Goal: Information Seeking & Learning: Check status

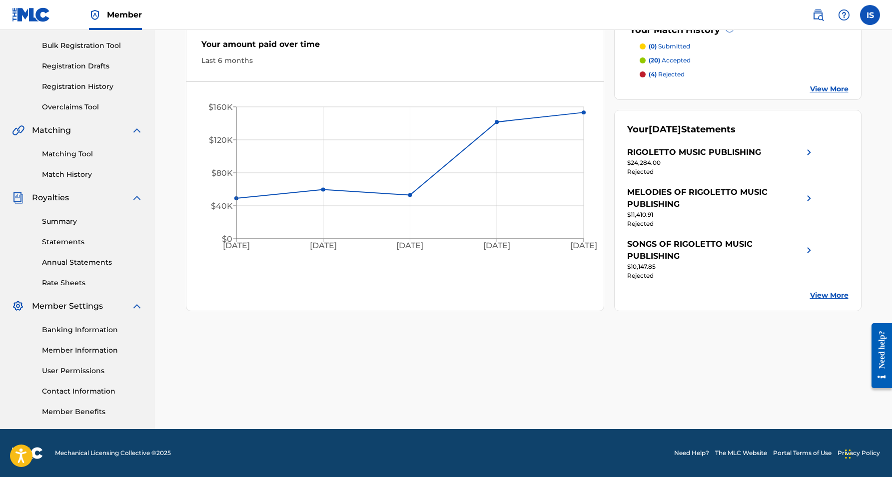
scroll to position [142, 0]
click at [88, 330] on link "Banking Information" at bounding box center [92, 330] width 101 height 10
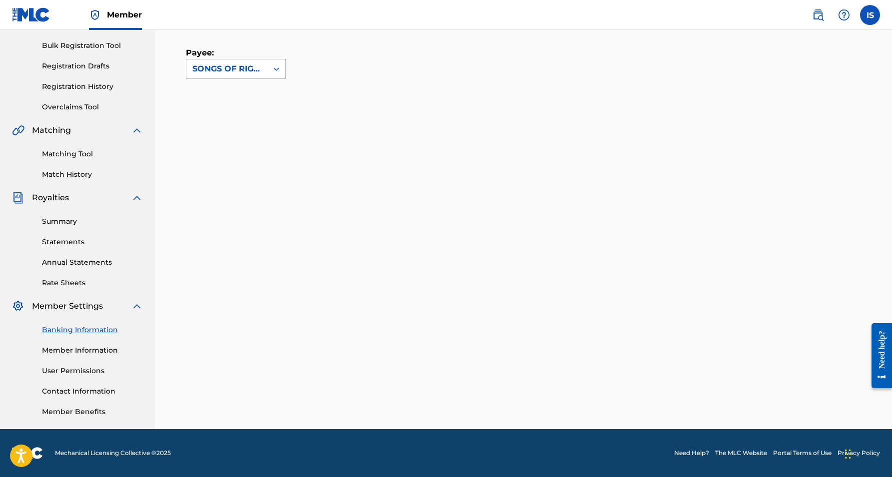
scroll to position [142, 0]
click at [275, 73] on icon at bounding box center [276, 69] width 10 height 10
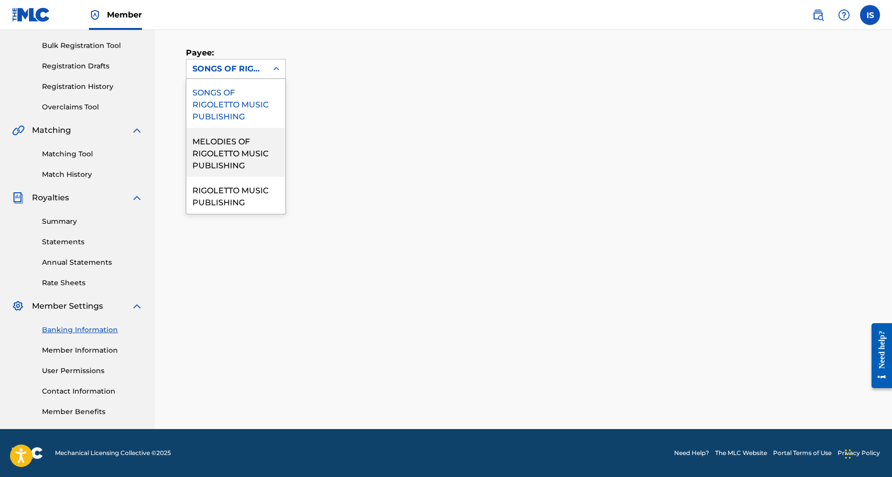
click at [237, 154] on div "MELODIES OF RIGOLETTO MUSIC PUBLISHING" at bounding box center [235, 152] width 99 height 49
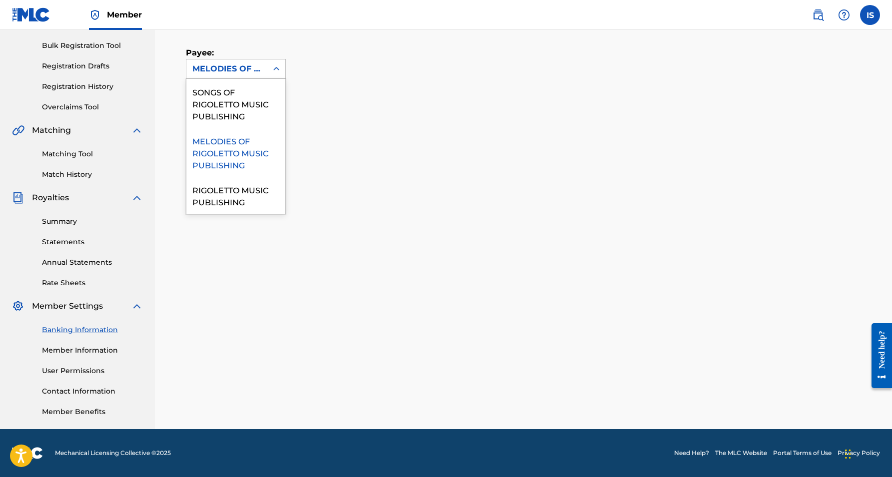
click at [251, 72] on div "MELODIES OF RIGOLETTO MUSIC PUBLISHING" at bounding box center [226, 69] width 69 height 12
click at [244, 199] on div "RIGOLETTO MUSIC PUBLISHING" at bounding box center [235, 195] width 99 height 37
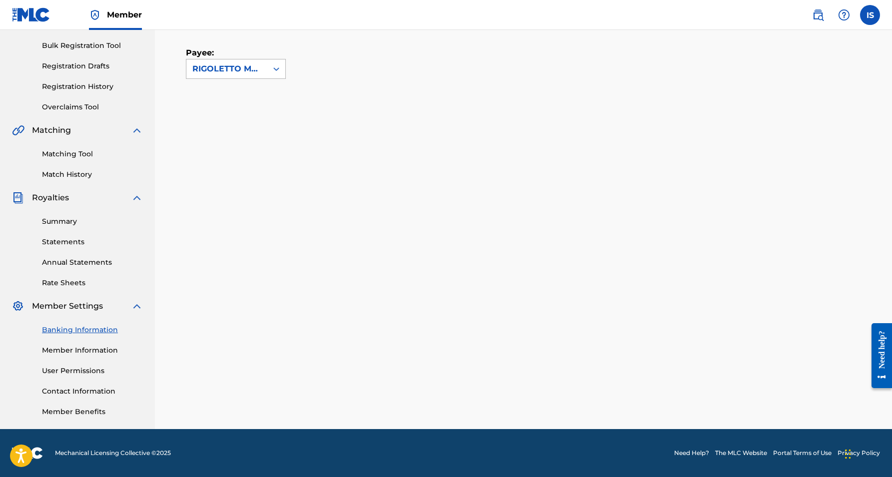
click at [248, 71] on div "RIGOLETTO MUSIC PUBLISHING" at bounding box center [226, 69] width 69 height 12
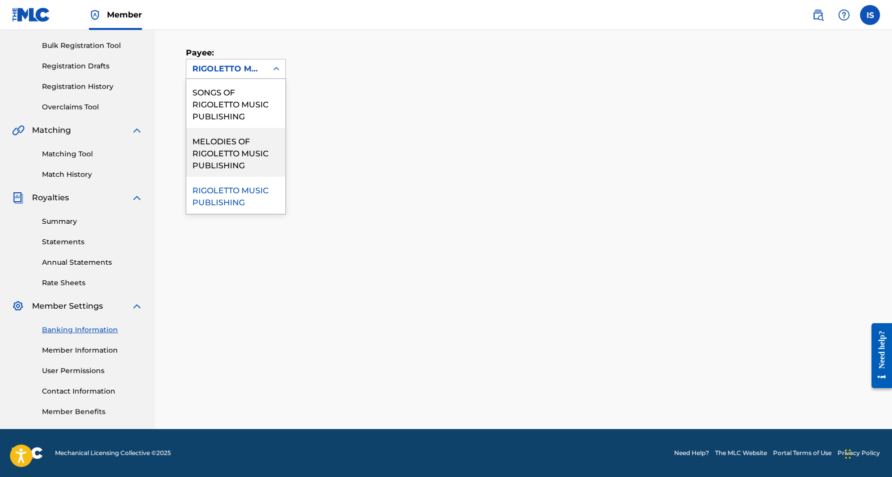
click at [237, 152] on div "MELODIES OF RIGOLETTO MUSIC PUBLISHING" at bounding box center [235, 152] width 99 height 49
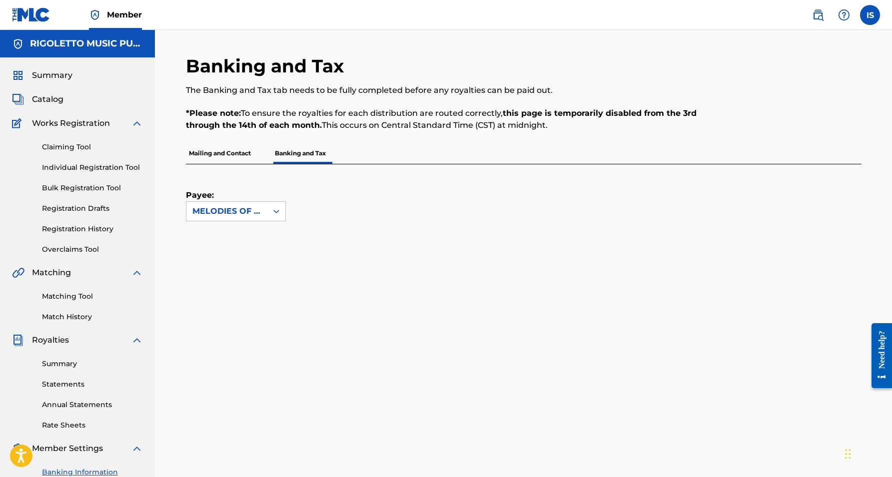
scroll to position [0, 0]
click at [219, 156] on p "Mailing and Contact" at bounding box center [220, 153] width 68 height 21
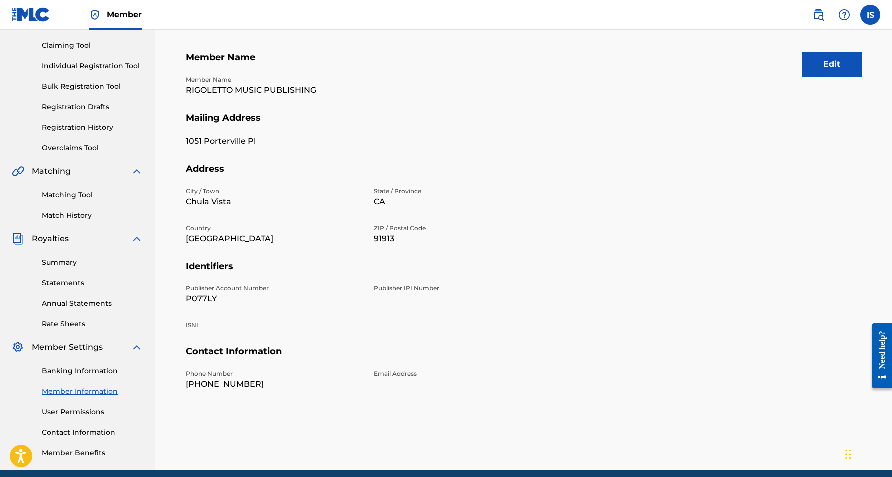
scroll to position [102, 0]
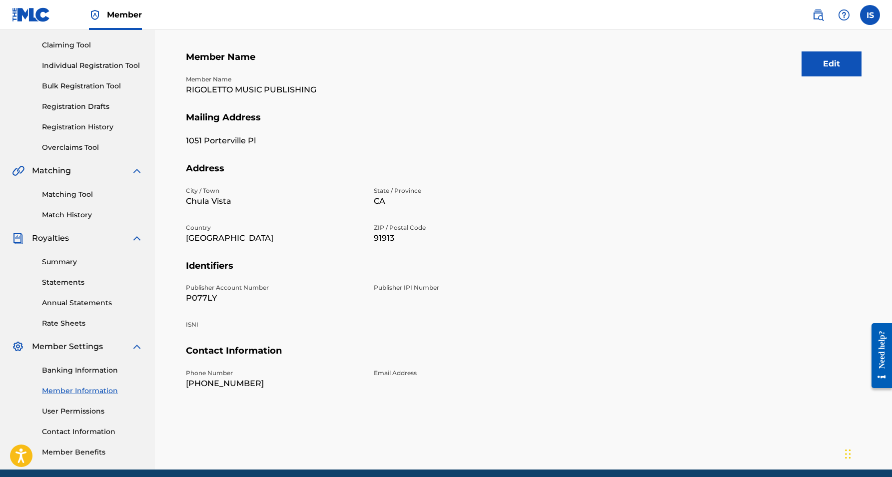
click at [58, 278] on link "Statements" at bounding box center [92, 282] width 101 height 10
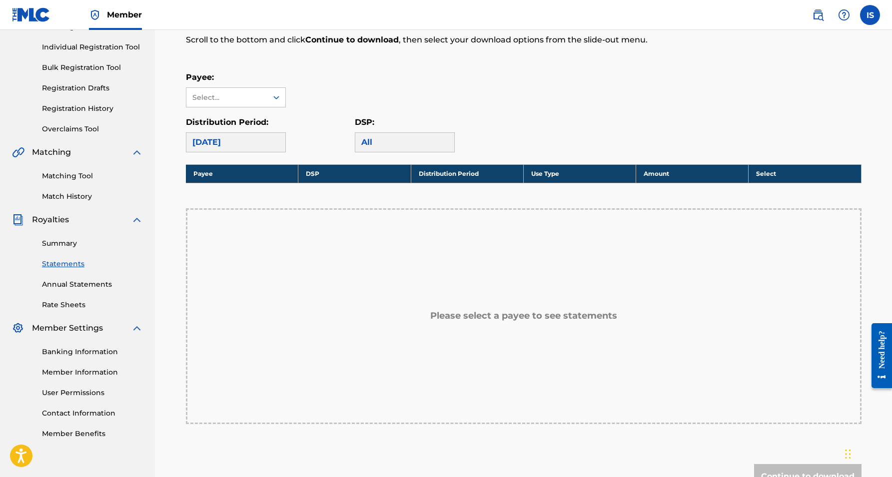
scroll to position [120, 0]
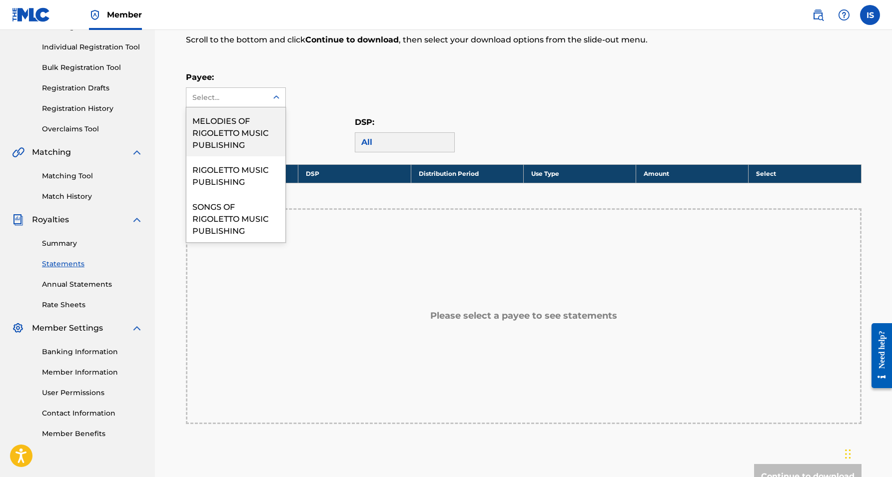
click at [255, 101] on div "Select..." at bounding box center [226, 97] width 68 height 10
click at [253, 126] on div "MELODIES OF RIGOLETTO MUSIC PUBLISHING" at bounding box center [235, 131] width 99 height 49
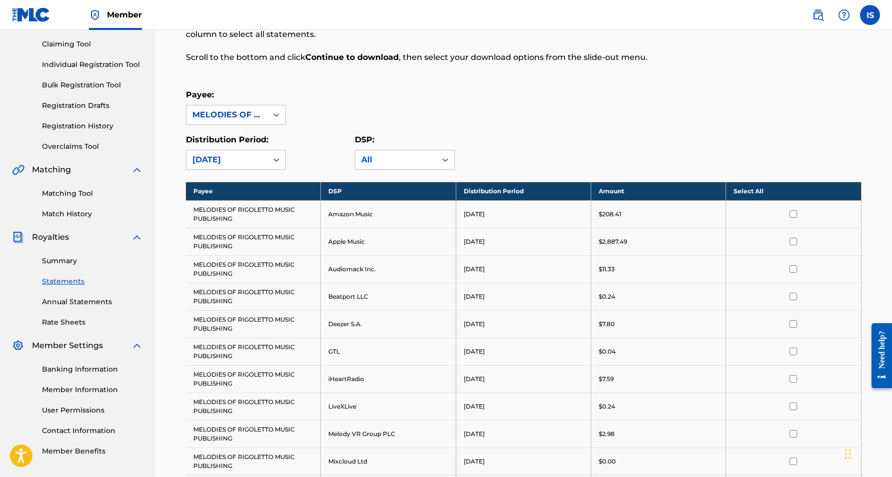
scroll to position [0, 0]
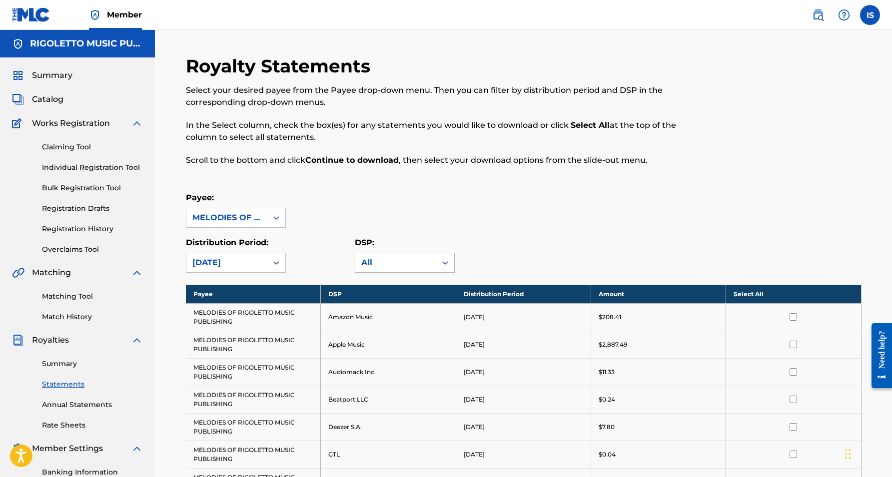
click at [389, 268] on div "All" at bounding box center [395, 263] width 69 height 12
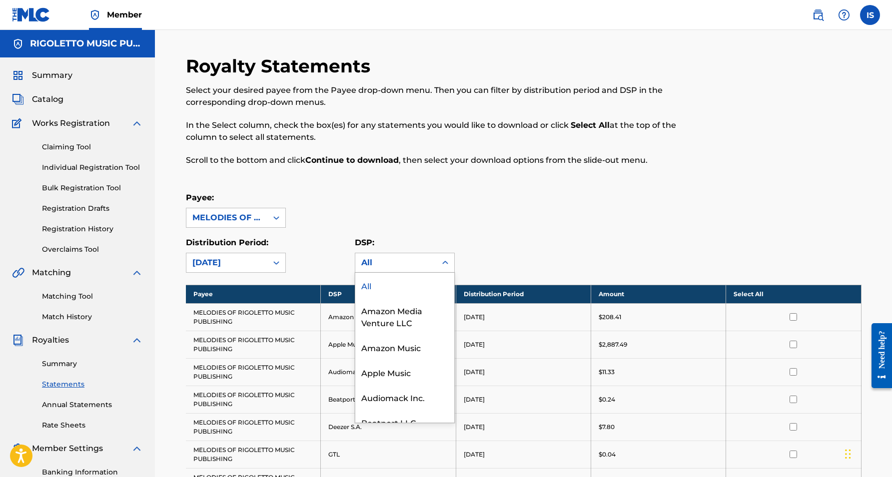
click at [516, 219] on div "Payee: MELODIES OF RIGOLETTO MUSIC PUBLISHING" at bounding box center [524, 210] width 676 height 36
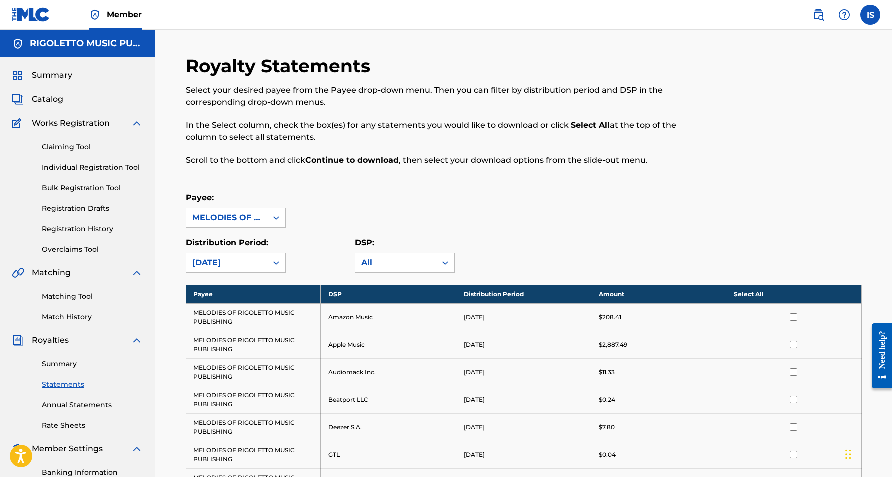
click at [50, 74] on span "Summary" at bounding box center [52, 75] width 40 height 12
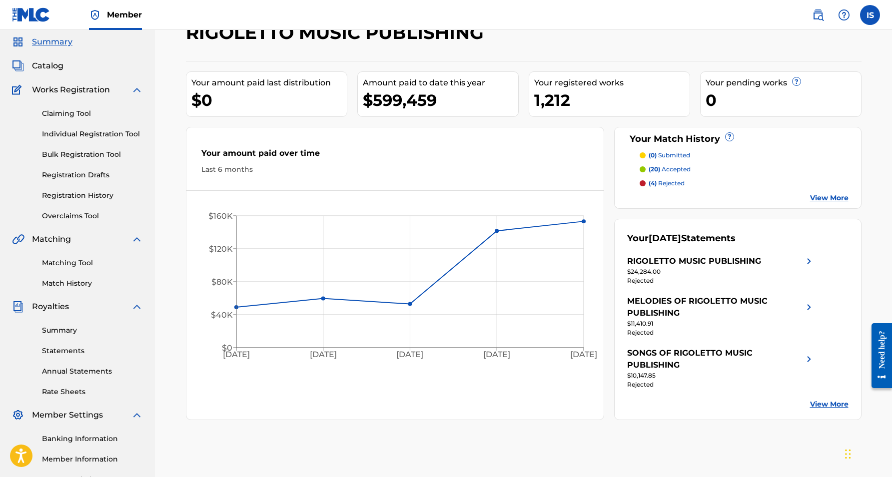
scroll to position [34, 0]
click at [822, 403] on link "View More" at bounding box center [829, 404] width 38 height 10
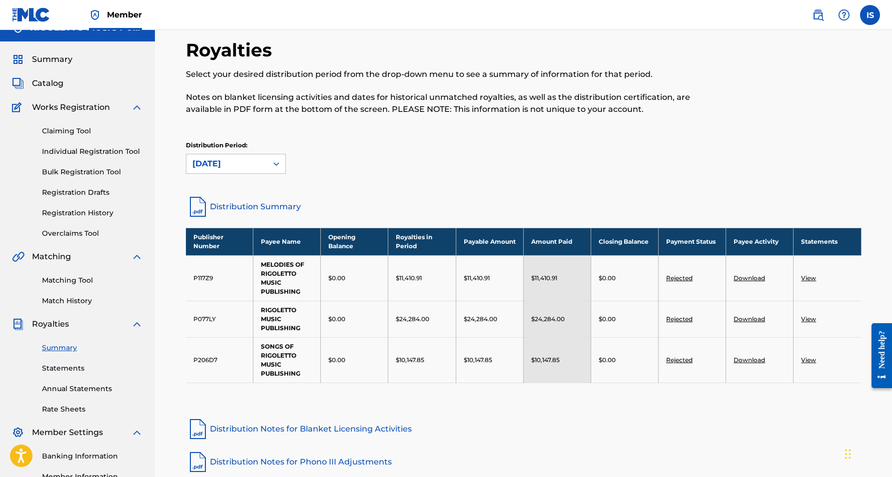
scroll to position [13, 0]
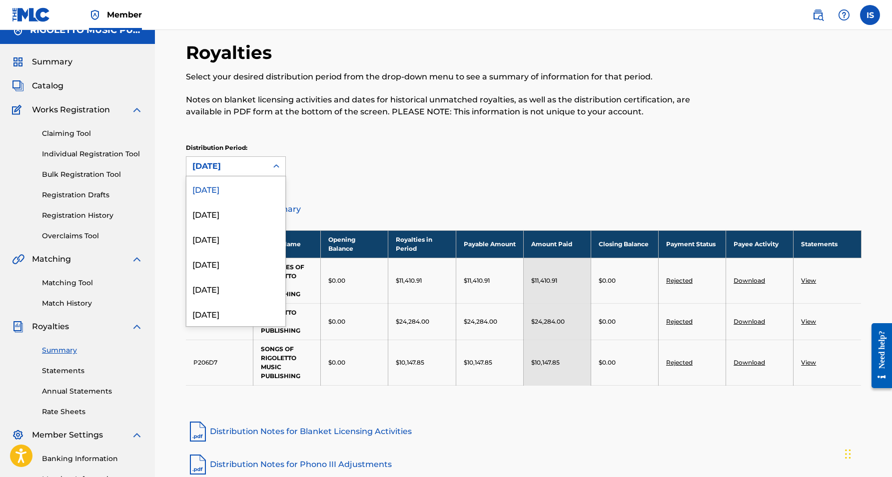
click at [249, 170] on div "[DATE]" at bounding box center [226, 166] width 69 height 12
click at [240, 215] on div "[DATE]" at bounding box center [235, 213] width 99 height 25
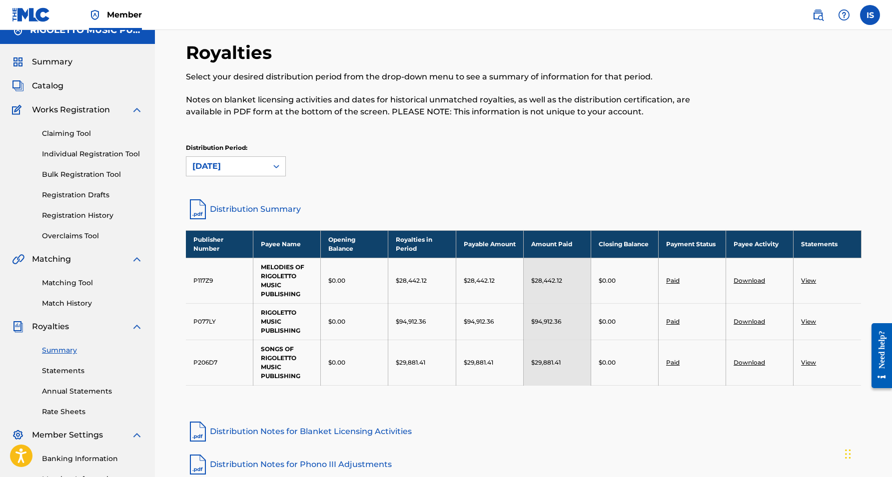
click at [265, 166] on div "[DATE]" at bounding box center [226, 166] width 81 height 19
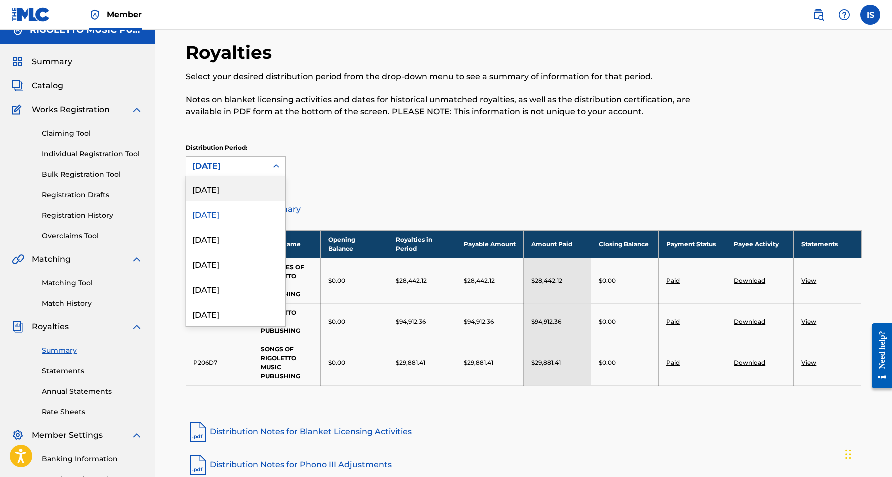
click at [255, 192] on div "[DATE]" at bounding box center [235, 188] width 99 height 25
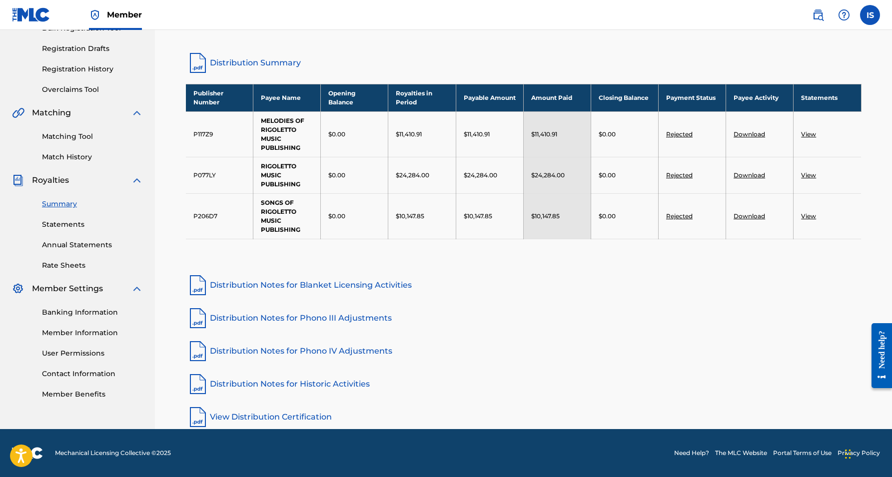
scroll to position [160, 0]
click at [93, 311] on link "Banking Information" at bounding box center [92, 312] width 101 height 10
